Goal: Task Accomplishment & Management: Use online tool/utility

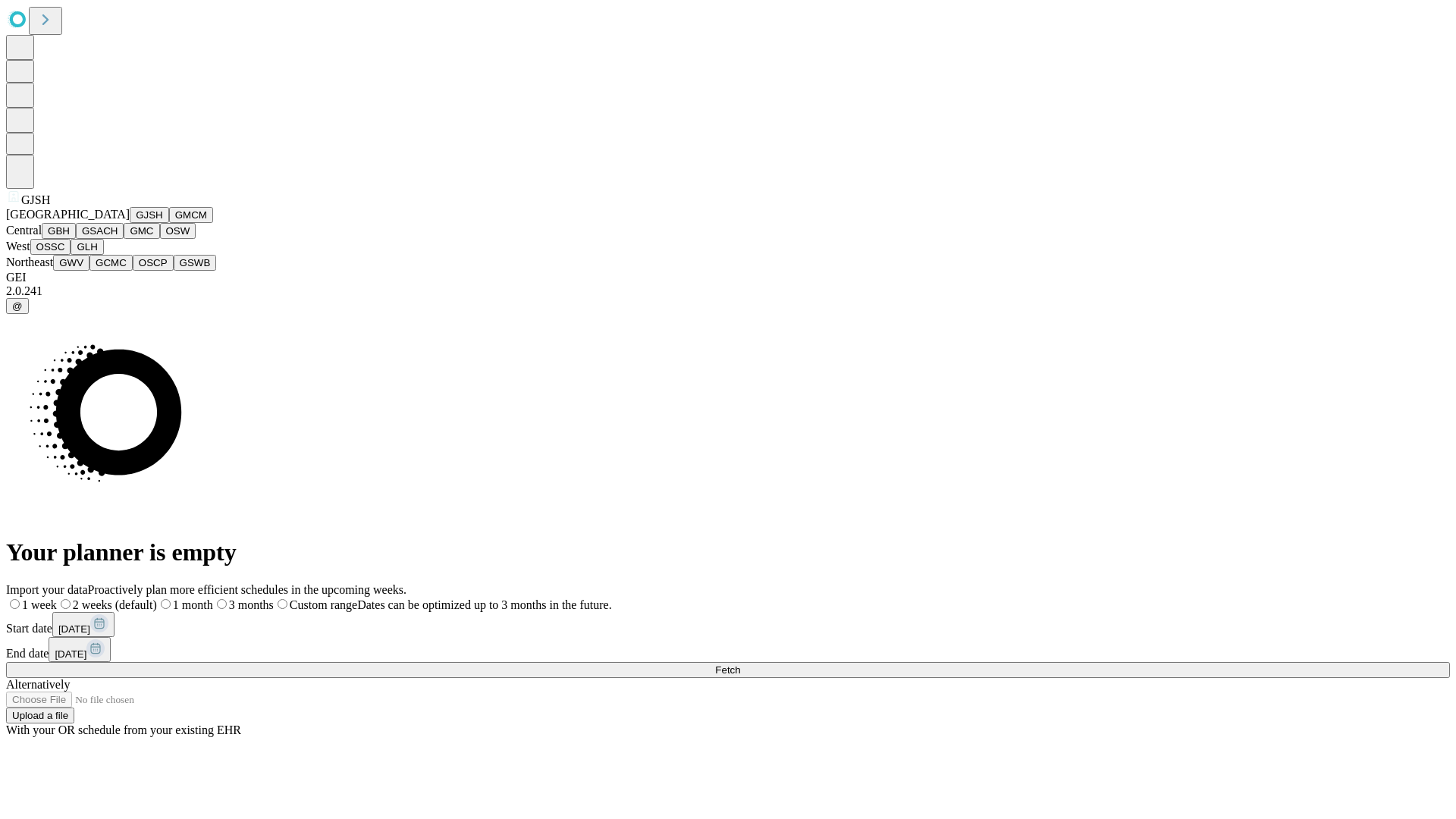
click at [130, 223] on button "GJSH" at bounding box center [149, 215] width 39 height 16
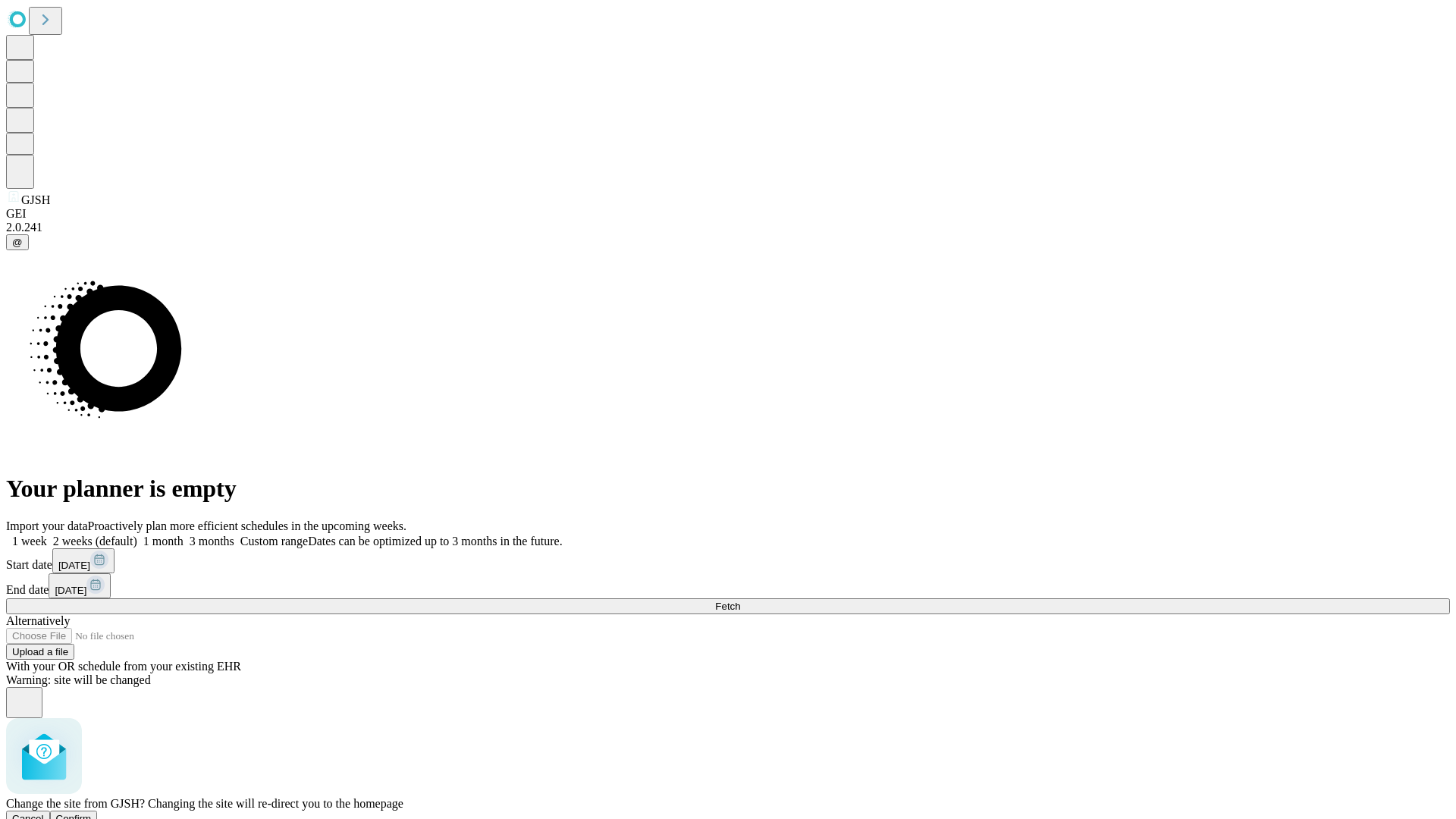
click at [92, 813] on span "Confirm" at bounding box center [74, 818] width 36 height 11
click at [137, 535] on label "2 weeks (default)" at bounding box center [92, 541] width 90 height 13
click at [740, 601] on span "Fetch" at bounding box center [727, 606] width 25 height 11
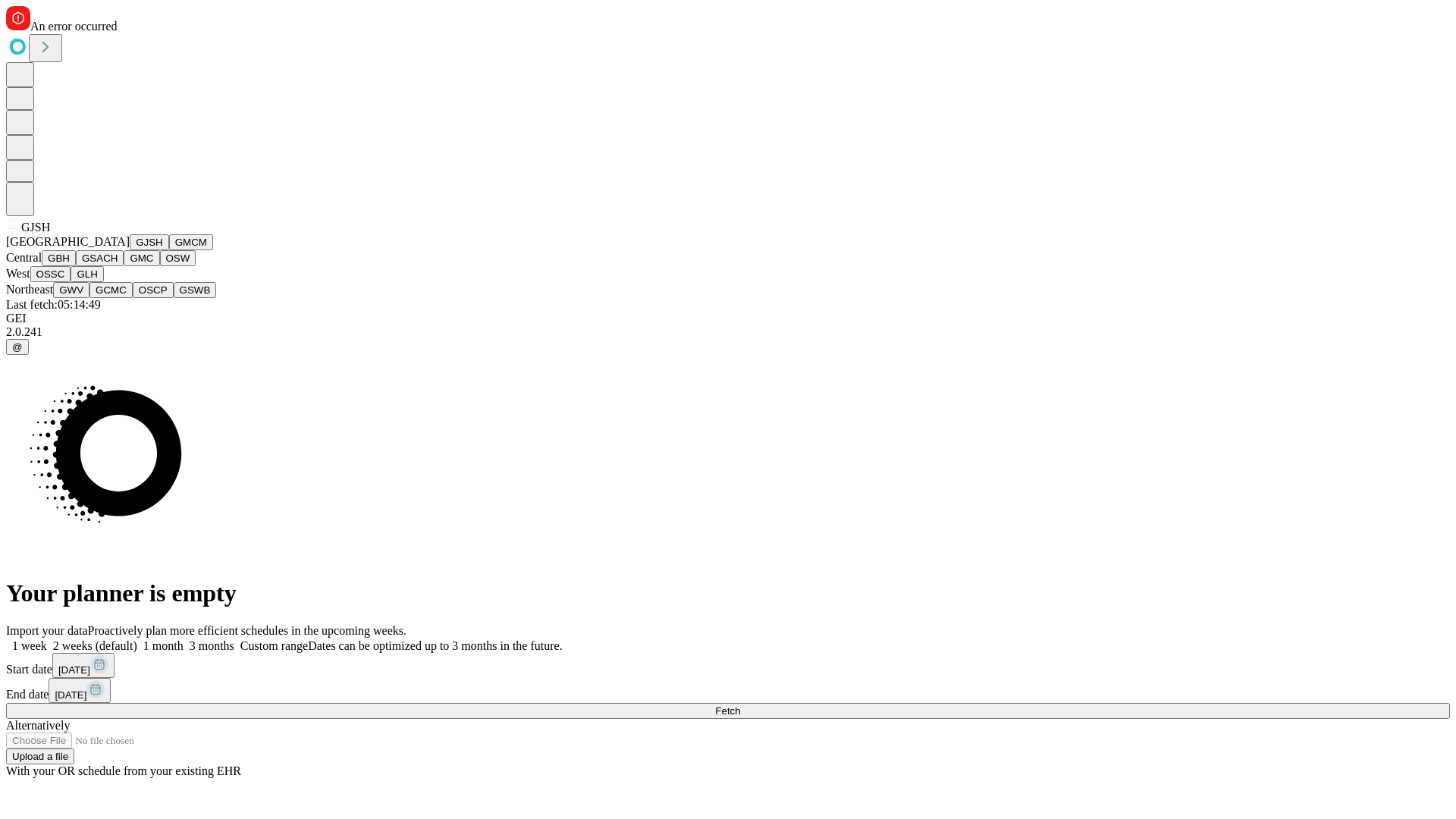
click at [169, 250] on button "GMCM" at bounding box center [190, 242] width 44 height 16
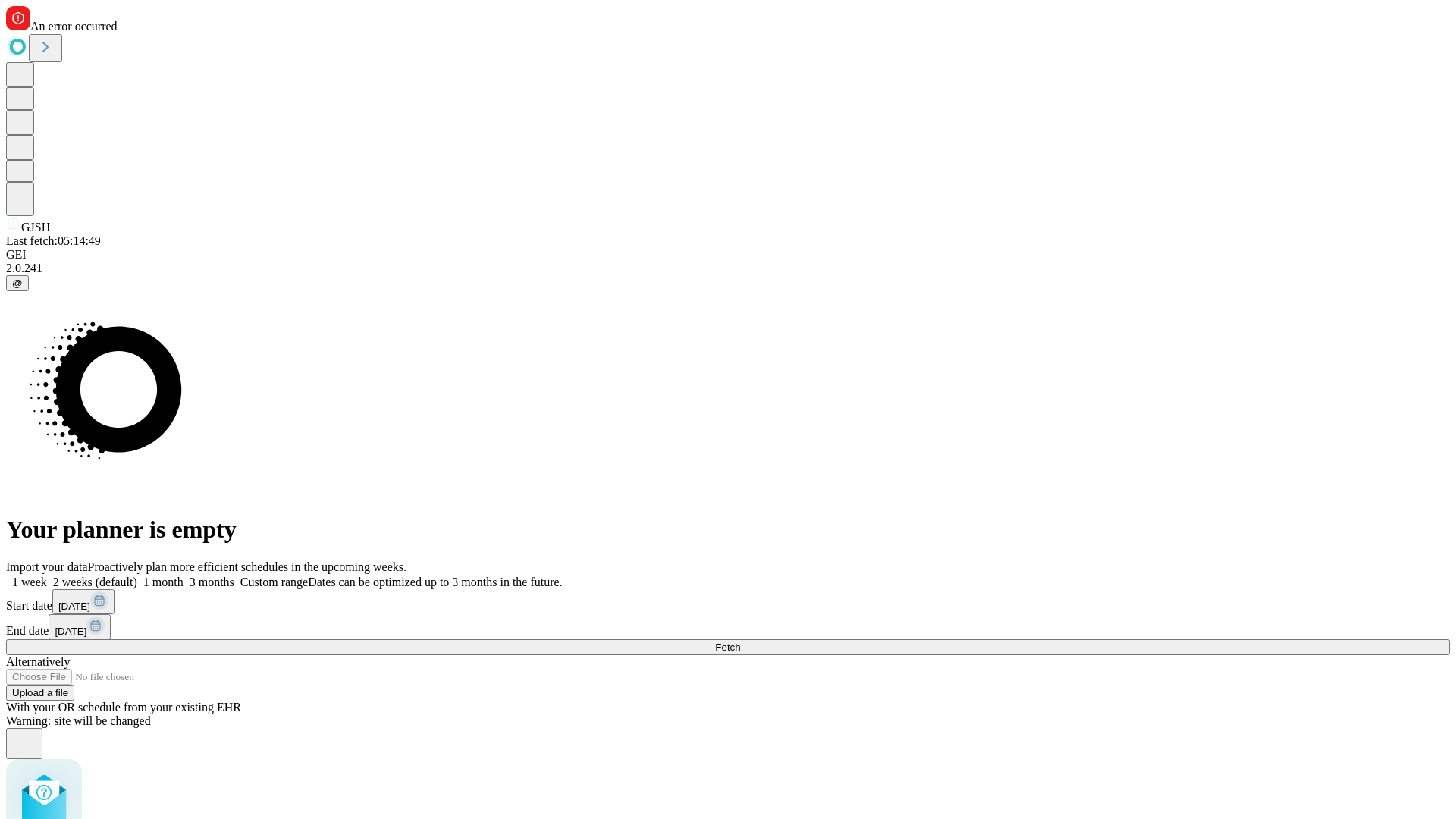
click at [137, 576] on label "2 weeks (default)" at bounding box center [92, 582] width 90 height 13
click at [740, 642] on span "Fetch" at bounding box center [727, 647] width 25 height 11
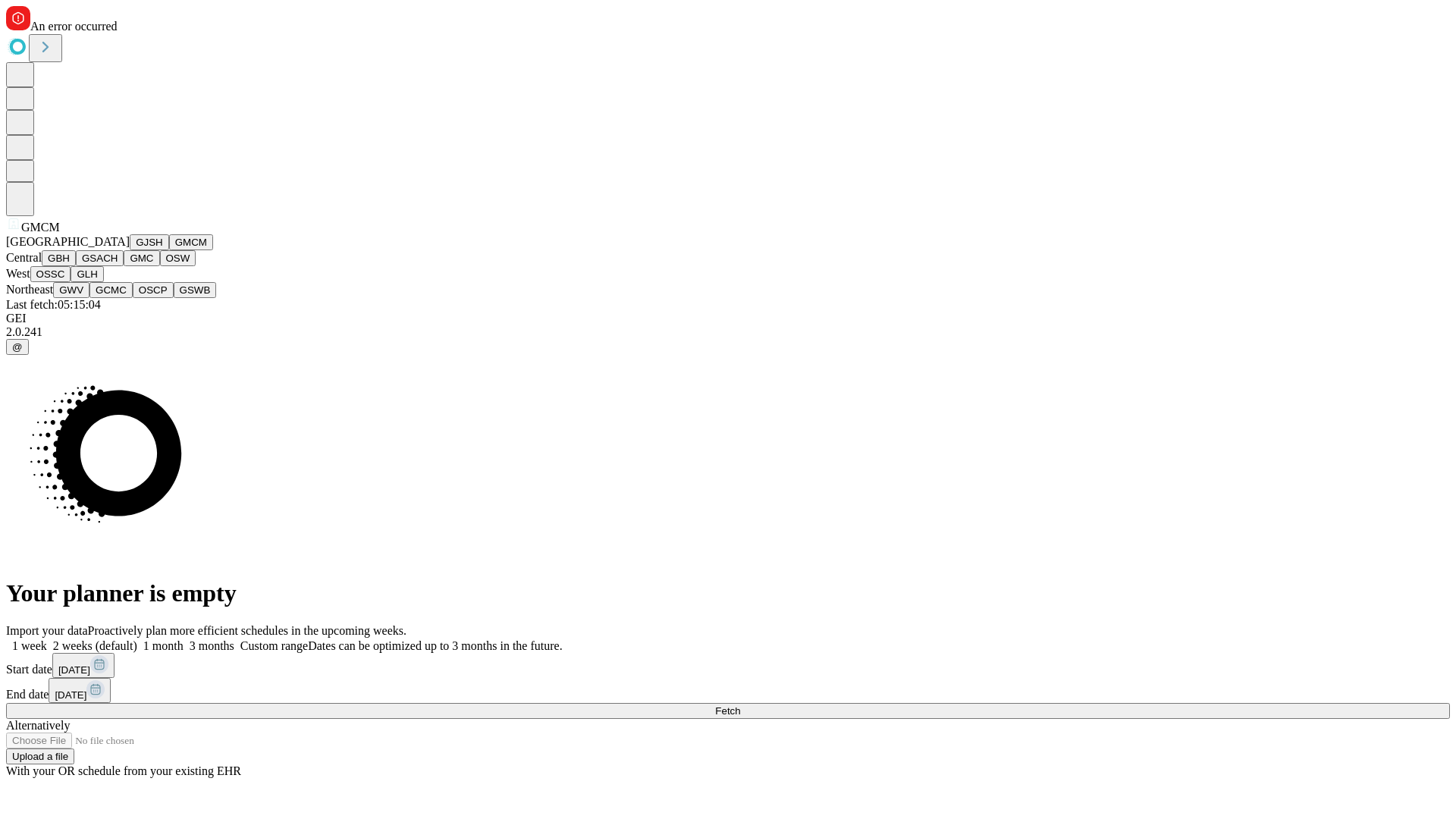
click at [76, 266] on button "GBH" at bounding box center [58, 258] width 34 height 16
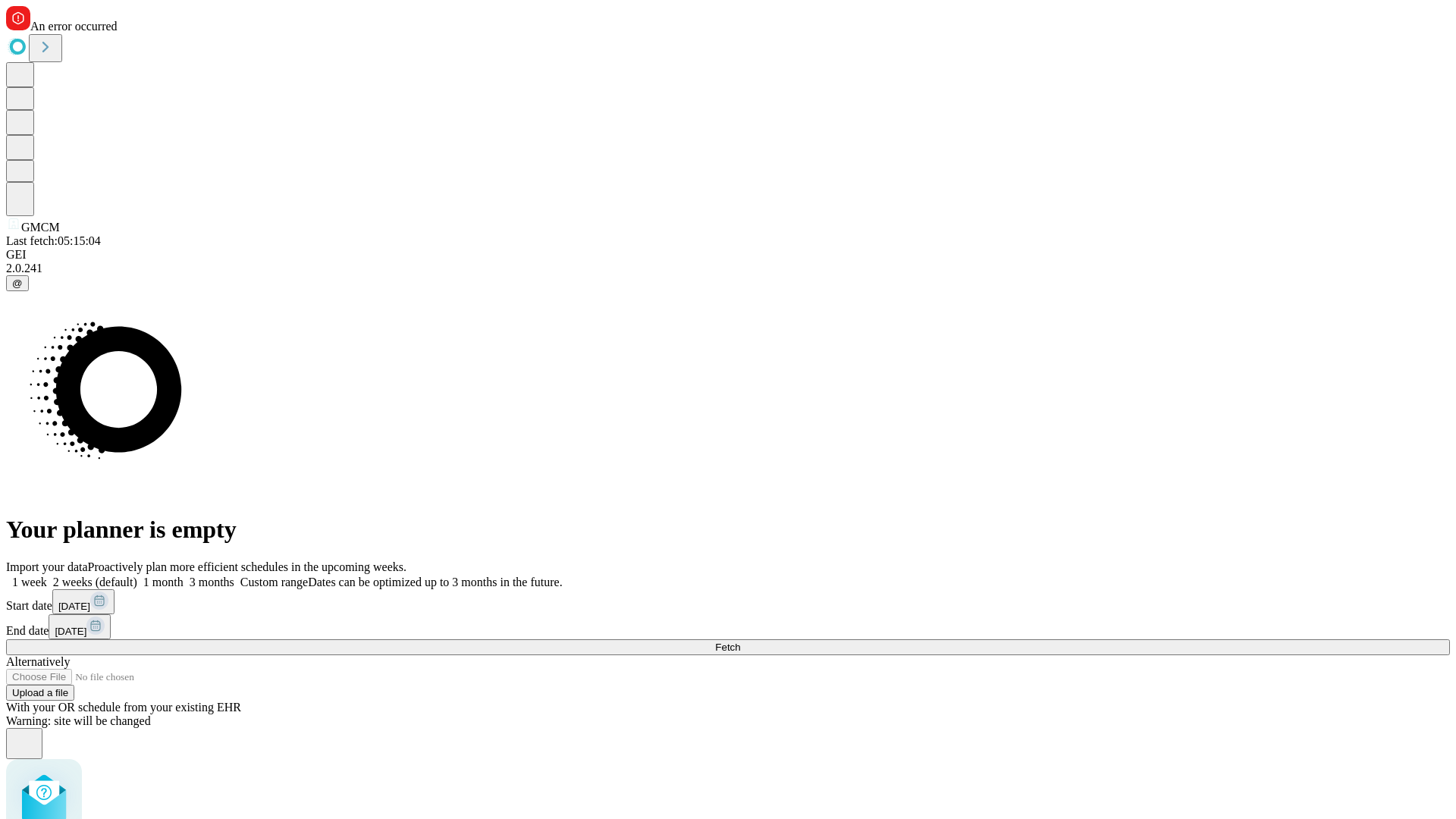
click at [137, 576] on label "2 weeks (default)" at bounding box center [92, 582] width 90 height 13
click at [740, 642] on span "Fetch" at bounding box center [727, 647] width 25 height 11
click at [137, 576] on label "2 weeks (default)" at bounding box center [92, 582] width 90 height 13
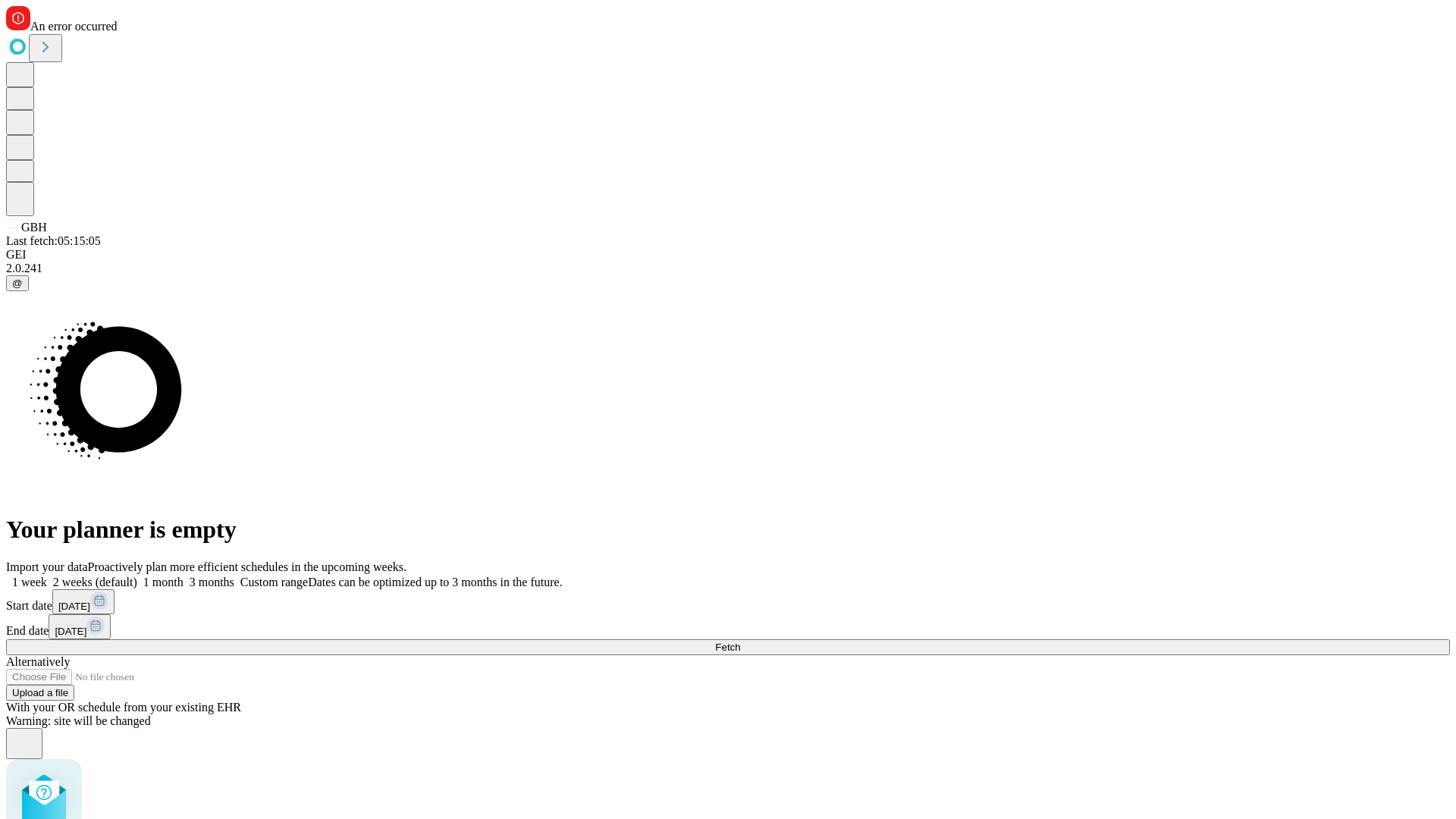
click at [740, 642] on span "Fetch" at bounding box center [727, 647] width 25 height 11
click at [137, 576] on label "2 weeks (default)" at bounding box center [92, 582] width 90 height 13
click at [740, 642] on span "Fetch" at bounding box center [727, 647] width 25 height 11
click at [137, 576] on label "2 weeks (default)" at bounding box center [92, 582] width 90 height 13
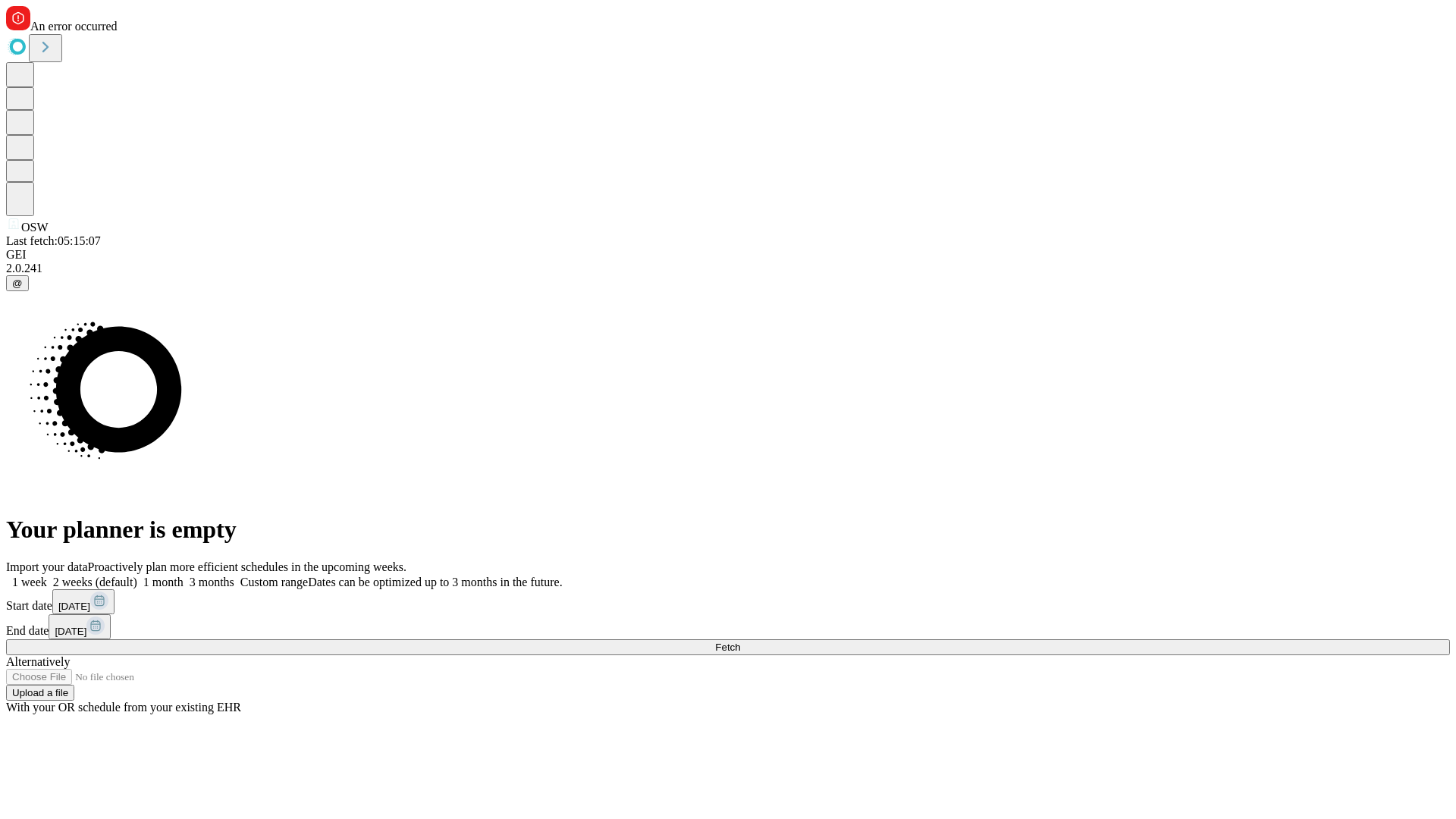
click at [740, 642] on span "Fetch" at bounding box center [727, 647] width 25 height 11
click at [137, 576] on label "2 weeks (default)" at bounding box center [92, 582] width 90 height 13
click at [740, 642] on span "Fetch" at bounding box center [727, 647] width 25 height 11
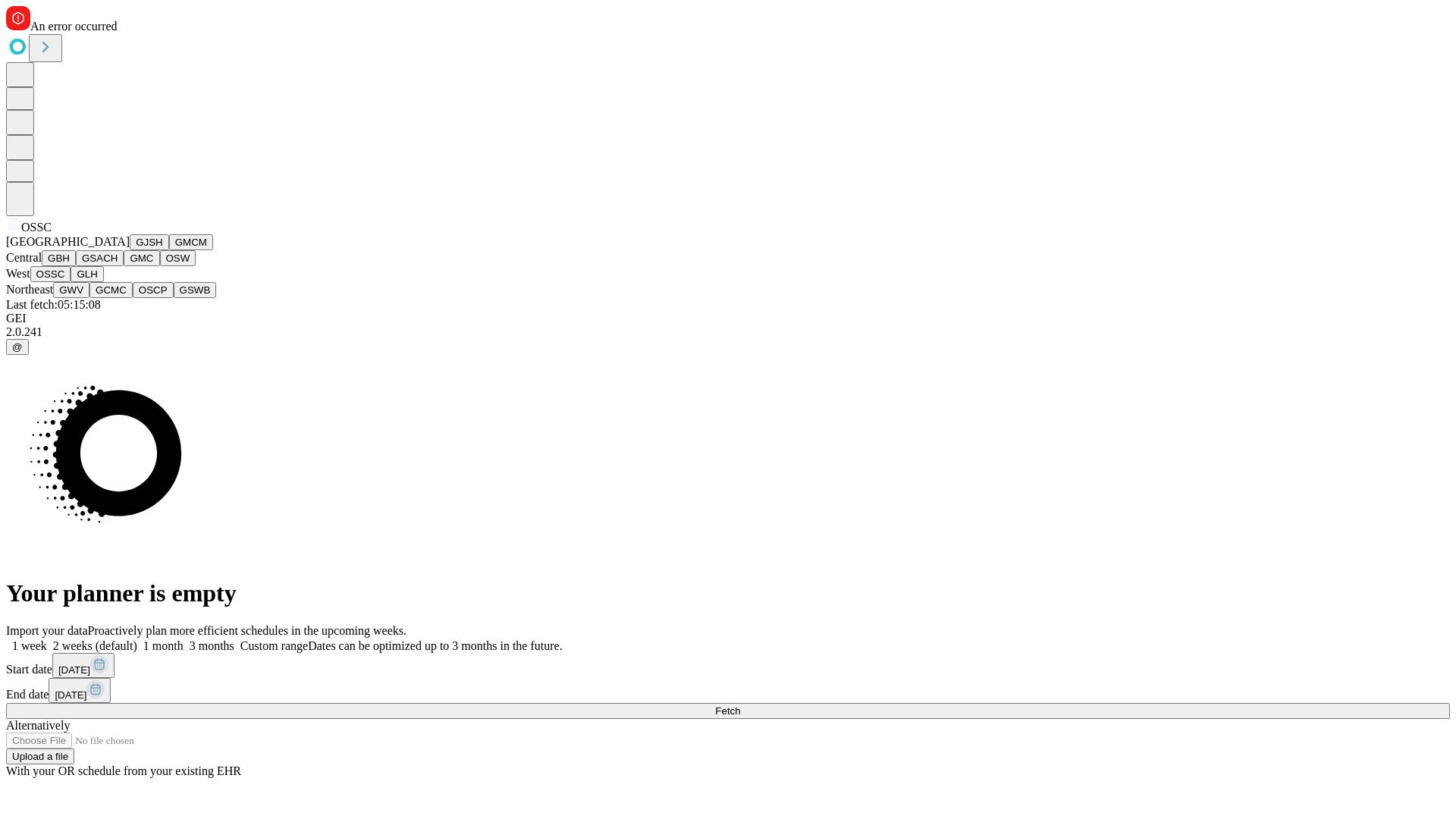
click at [104, 282] on button "GLH" at bounding box center [86, 274] width 32 height 16
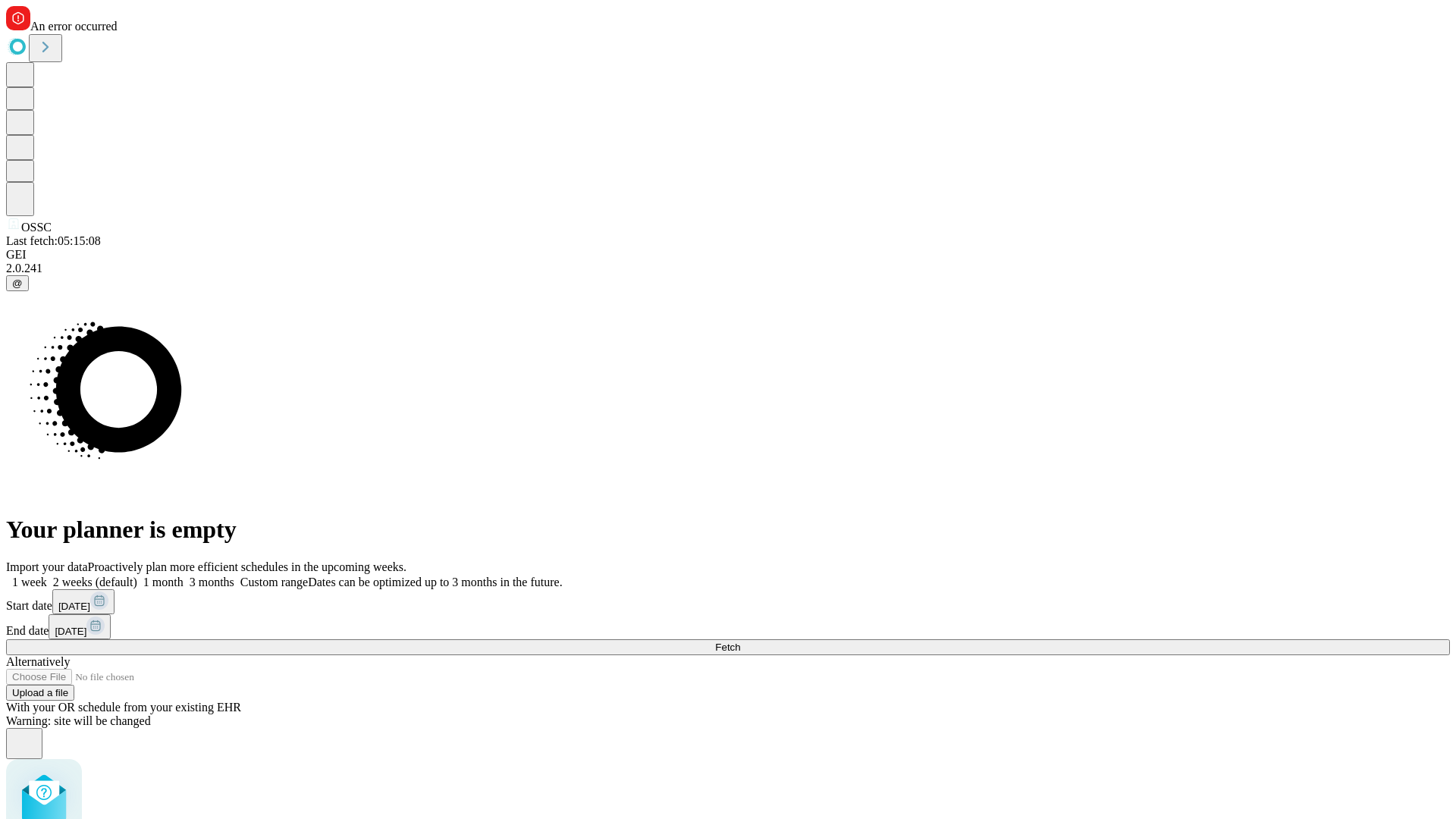
click at [137, 576] on label "2 weeks (default)" at bounding box center [92, 582] width 90 height 13
click at [740, 642] on span "Fetch" at bounding box center [727, 647] width 25 height 11
click at [137, 576] on label "2 weeks (default)" at bounding box center [92, 582] width 90 height 13
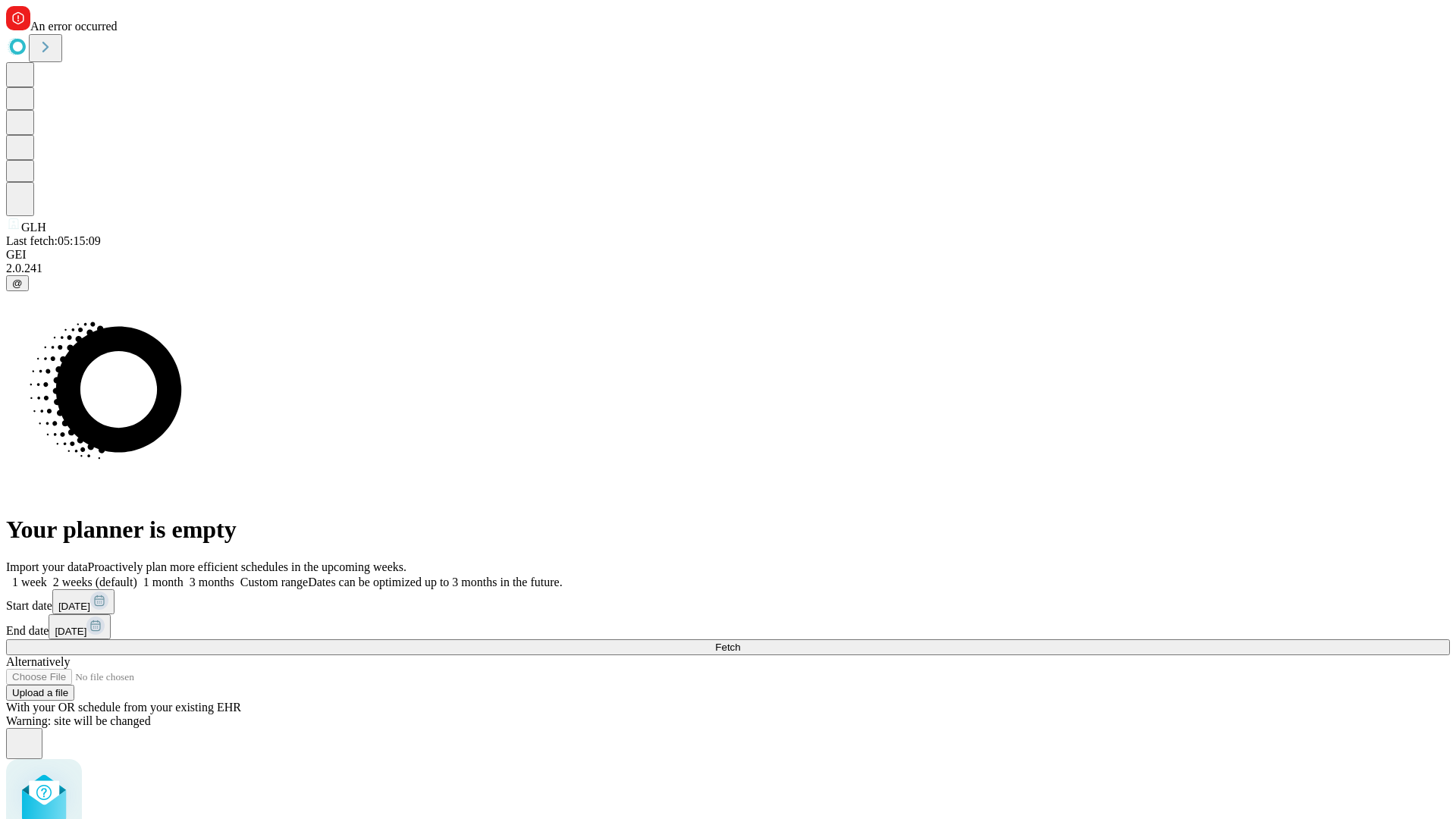
click at [740, 642] on span "Fetch" at bounding box center [727, 647] width 25 height 11
click at [137, 576] on label "2 weeks (default)" at bounding box center [92, 582] width 90 height 13
click at [740, 642] on span "Fetch" at bounding box center [727, 647] width 25 height 11
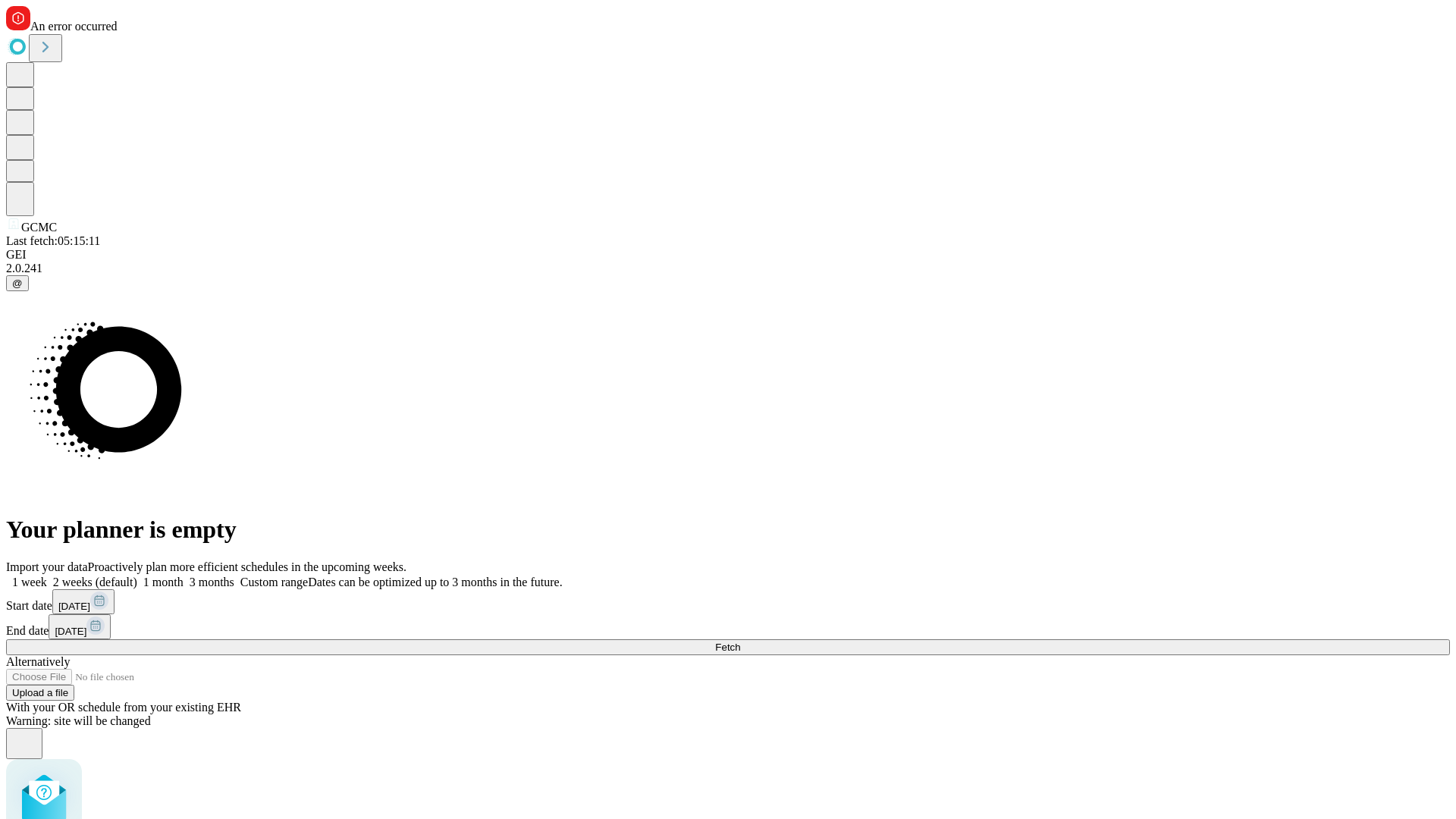
click at [137, 576] on label "2 weeks (default)" at bounding box center [92, 582] width 90 height 13
click at [740, 642] on span "Fetch" at bounding box center [727, 647] width 25 height 11
